Goal: Navigation & Orientation: Find specific page/section

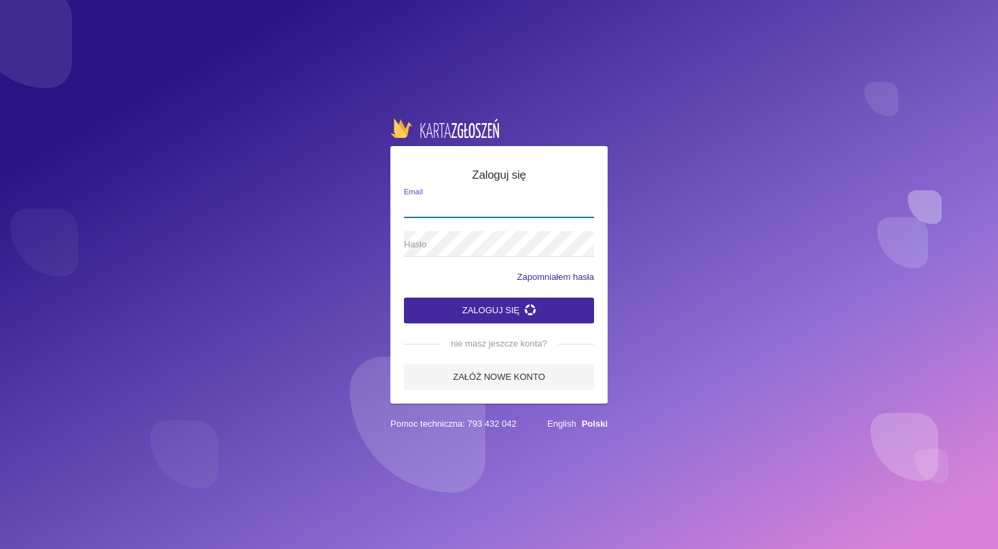
type input "[EMAIL_ADDRESS][DOMAIN_NAME]"
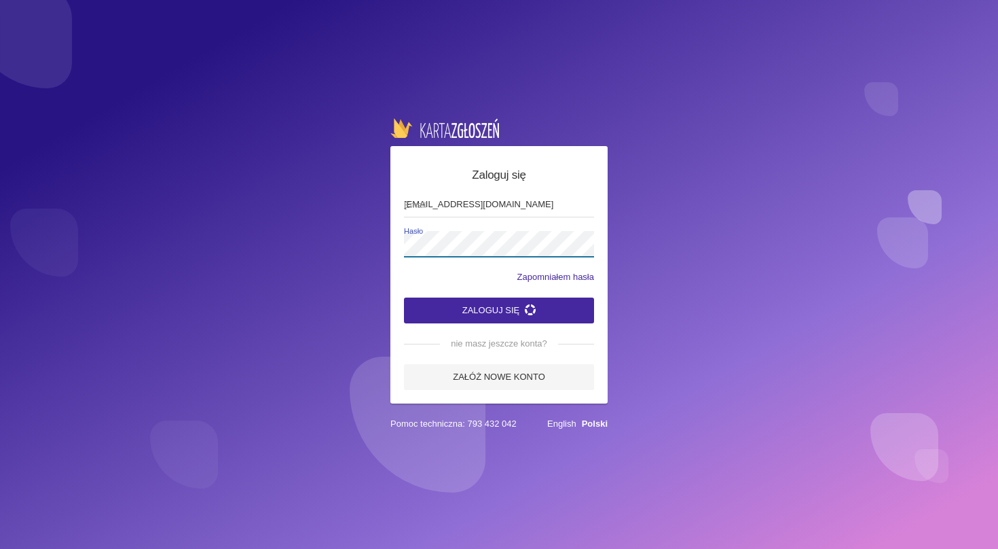
click at [499, 309] on button "Zaloguj się" at bounding box center [499, 310] width 190 height 26
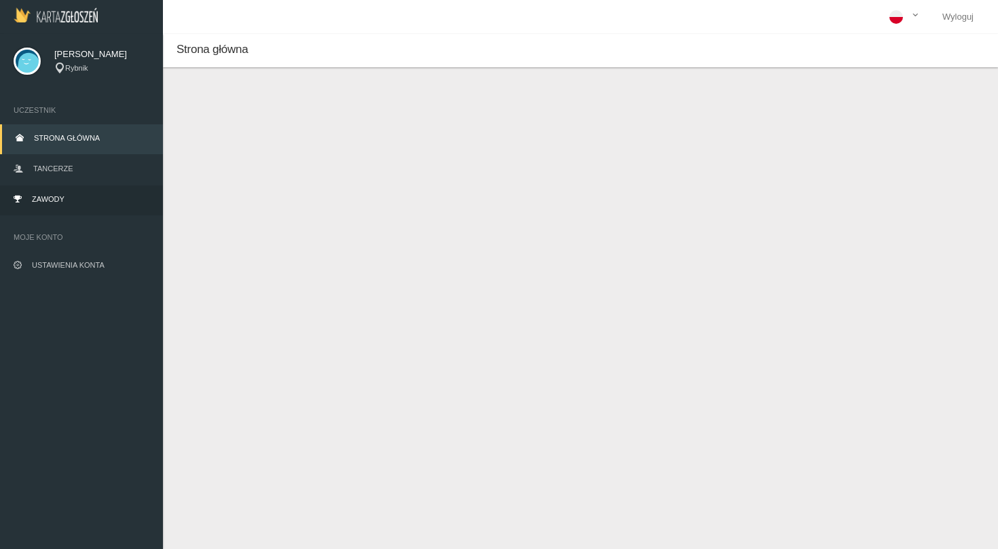
click at [67, 201] on link "Zawody" at bounding box center [81, 200] width 163 height 30
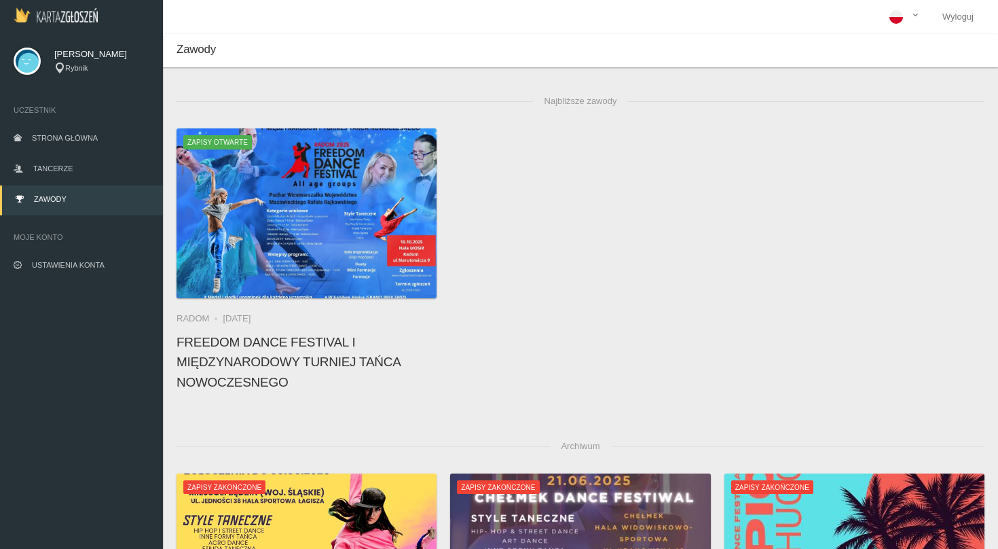
click at [74, 18] on img at bounding box center [56, 14] width 84 height 15
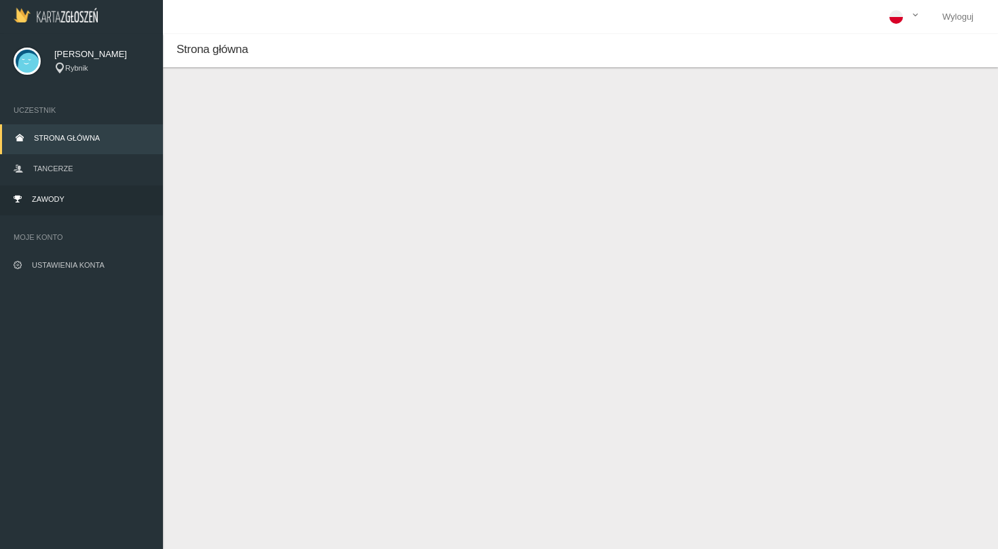
click at [55, 203] on link "Zawody" at bounding box center [81, 200] width 163 height 30
